Goal: Task Accomplishment & Management: Use online tool/utility

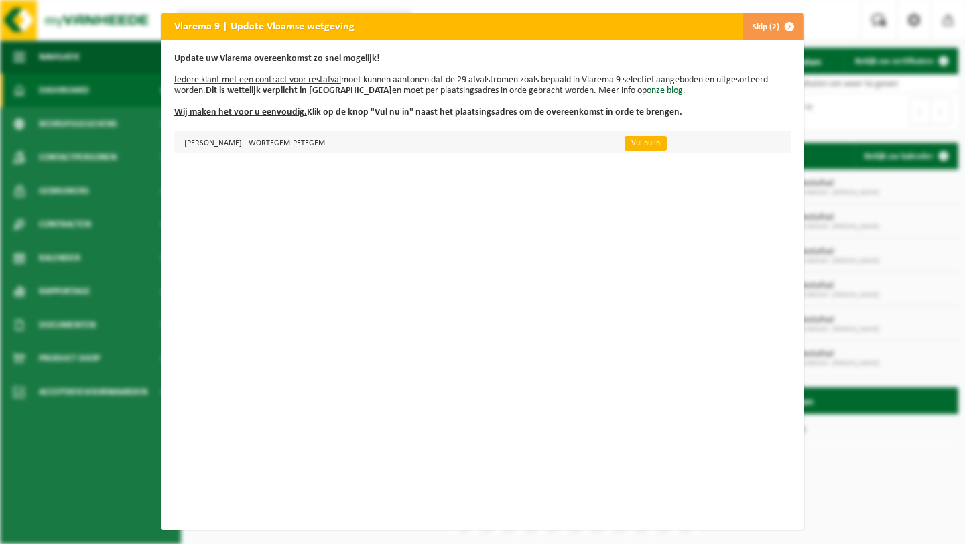
click at [667, 142] on link "Vul nu in" at bounding box center [645, 143] width 42 height 15
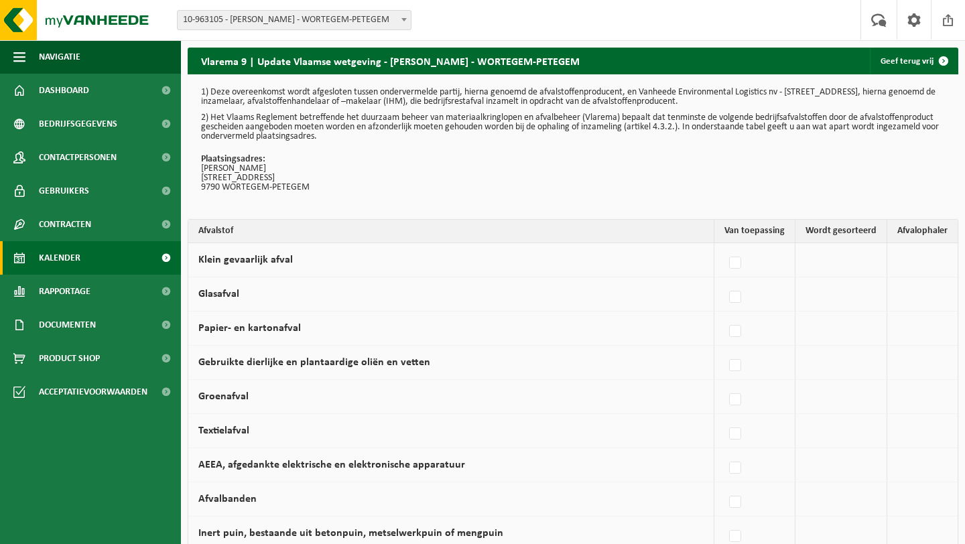
click at [84, 251] on link "Kalender" at bounding box center [90, 258] width 181 height 34
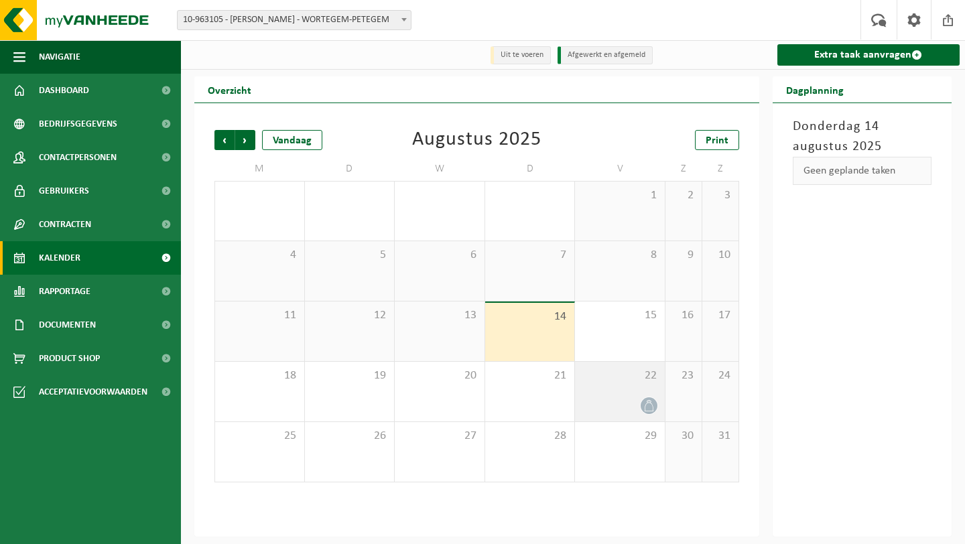
click at [623, 397] on div at bounding box center [620, 406] width 76 height 18
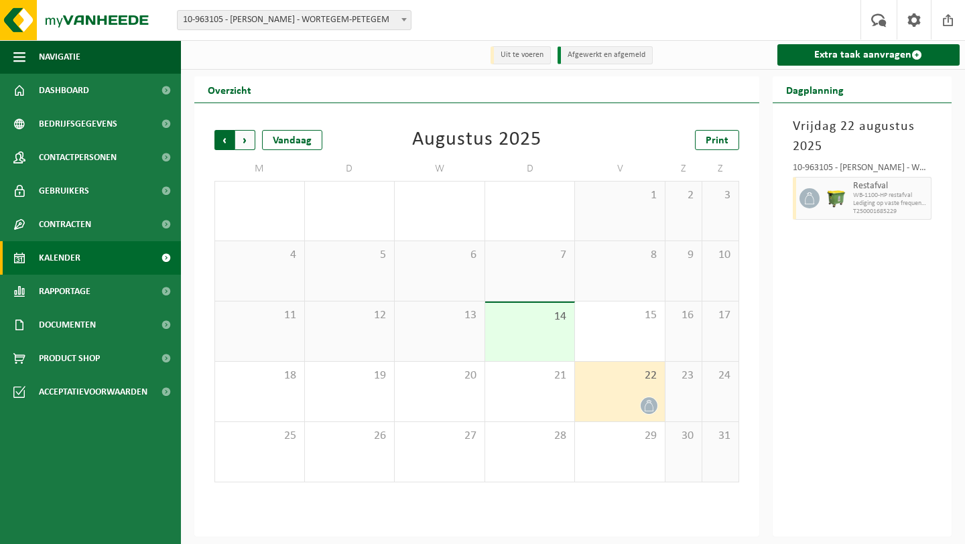
click at [245, 141] on span "Volgende" at bounding box center [245, 140] width 20 height 20
